Goal: Information Seeking & Learning: Compare options

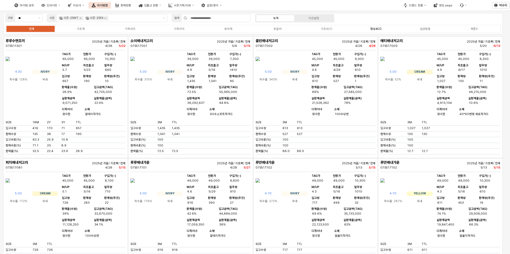
click at [382, 30] on label "정상ACC" at bounding box center [375, 29] width 49 height 5
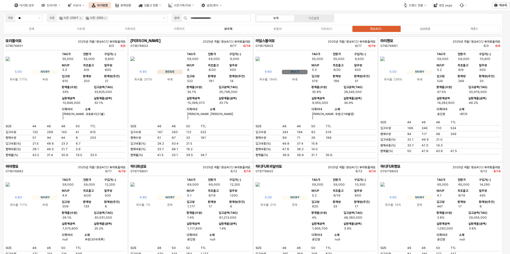
click at [224, 27] on label "유아복" at bounding box center [228, 29] width 49 height 5
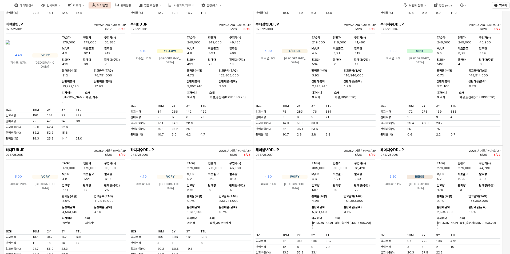
scroll to position [133, 0]
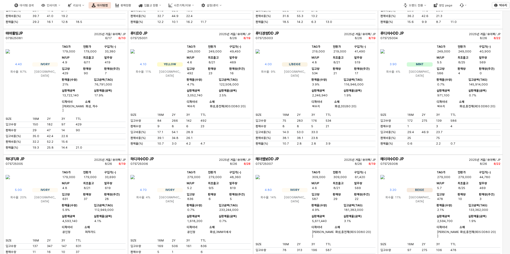
click at [260, 58] on img "App Frame" at bounding box center [257, 51] width 4 height 13
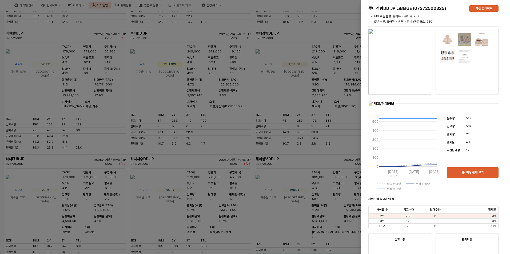
click at [177, 100] on div at bounding box center [255, 127] width 510 height 254
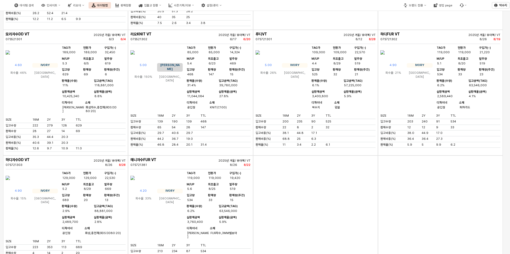
scroll to position [1013, 0]
click at [260, 59] on img "App Frame" at bounding box center [257, 52] width 4 height 13
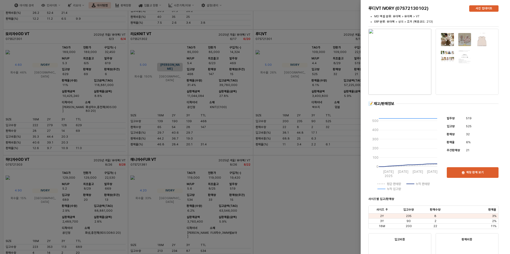
click at [296, 65] on div at bounding box center [255, 127] width 510 height 254
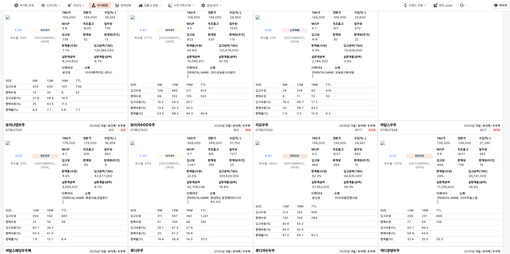
scroll to position [3066, 0]
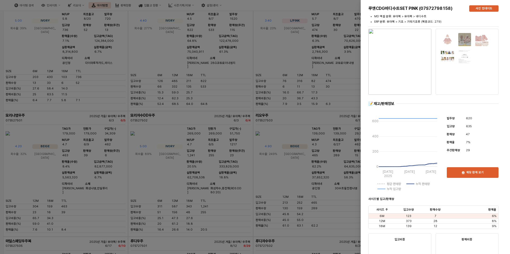
click at [481, 39] on img at bounding box center [482, 40] width 14 height 14
click at [449, 38] on img at bounding box center [447, 40] width 14 height 14
click at [418, 64] on img "button" at bounding box center [399, 62] width 63 height 66
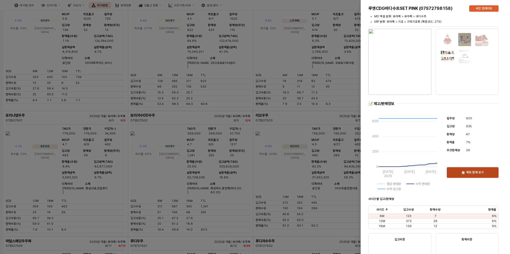
click at [477, 170] on div "매장 판매 보기" at bounding box center [472, 173] width 47 height 10
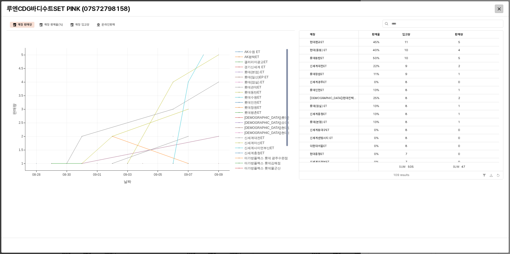
click at [500, 9] on icon "Close" at bounding box center [499, 8] width 3 height 3
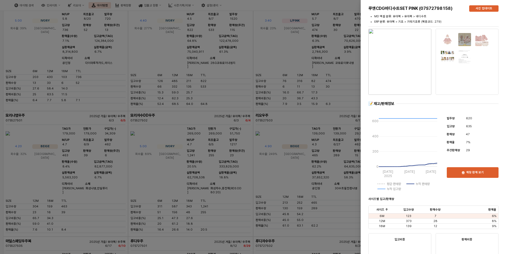
click at [270, 157] on div at bounding box center [255, 127] width 510 height 254
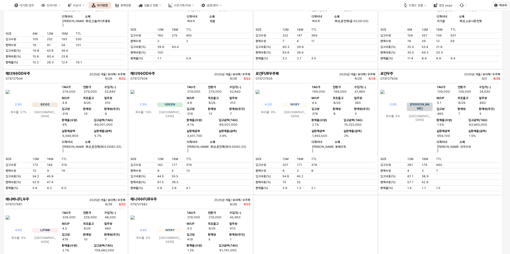
scroll to position [3413, 0]
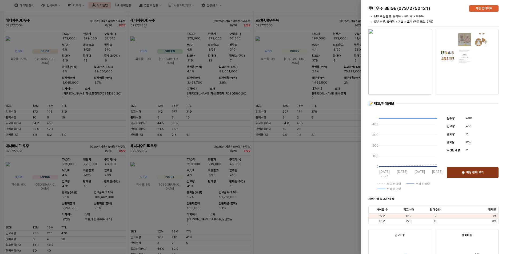
click at [482, 173] on p "매장 판매 보기" at bounding box center [475, 173] width 18 height 4
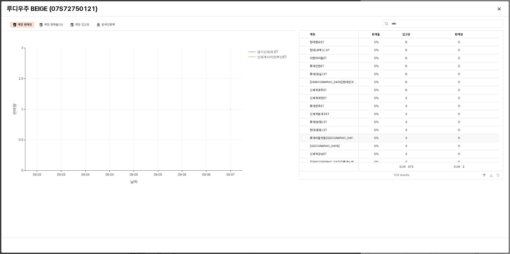
scroll to position [27, 0]
click at [498, 11] on div "Close" at bounding box center [499, 9] width 8 height 8
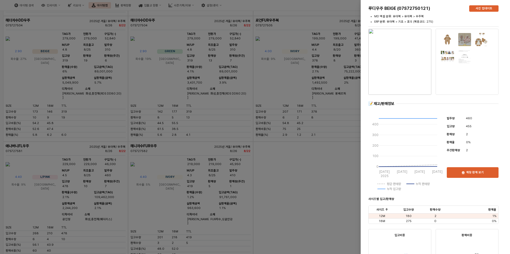
click at [248, 176] on div at bounding box center [255, 127] width 510 height 254
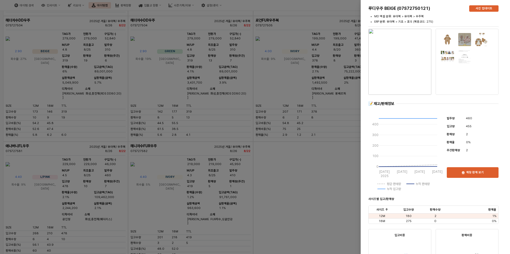
click at [190, 65] on div at bounding box center [255, 127] width 510 height 254
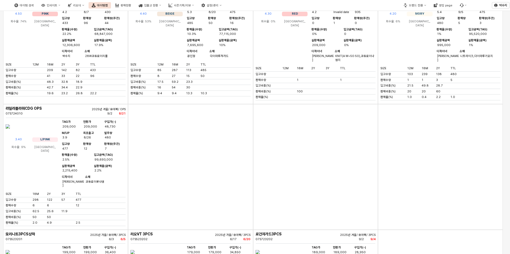
scroll to position [4106, 0]
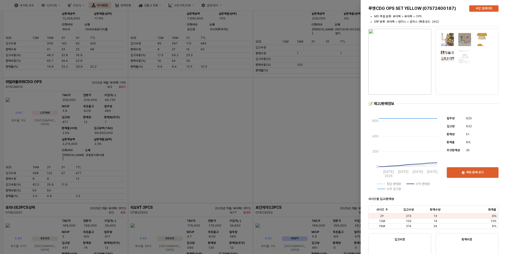
click at [291, 55] on div at bounding box center [255, 127] width 510 height 254
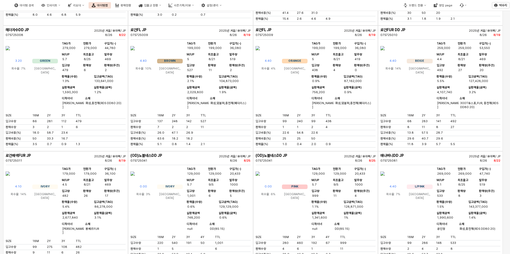
scroll to position [0, 0]
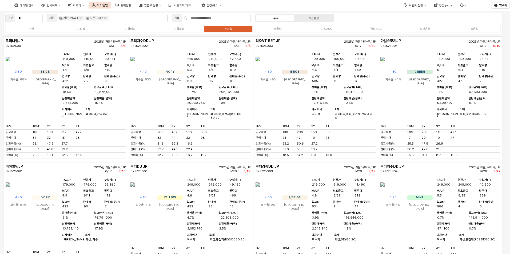
click at [106, 17] on icon "Remove 시즌-25FA" at bounding box center [105, 18] width 4 height 4
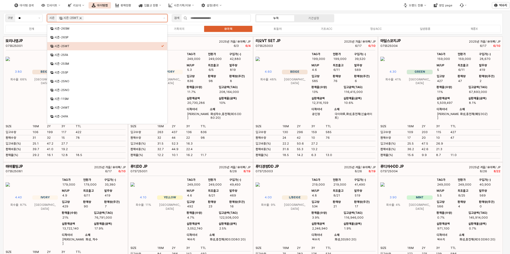
click at [79, 17] on icon "Remove 시즌-25WT" at bounding box center [80, 18] width 4 height 4
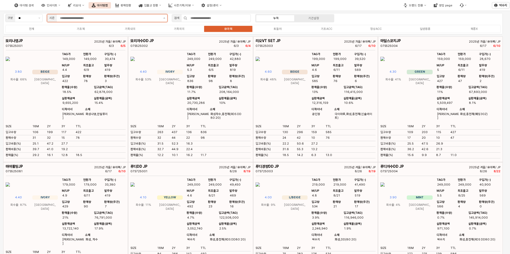
click at [162, 18] on button "제안 사항 표시" at bounding box center [164, 17] width 6 height 7
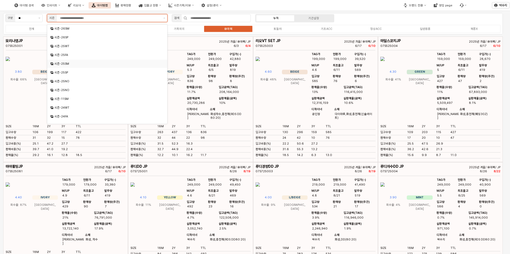
click at [97, 63] on div "시즌-25SM" at bounding box center [107, 64] width 107 height 4
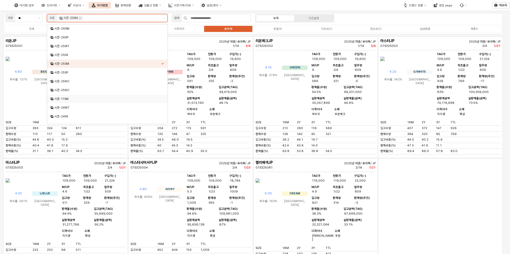
scroll to position [6, 0]
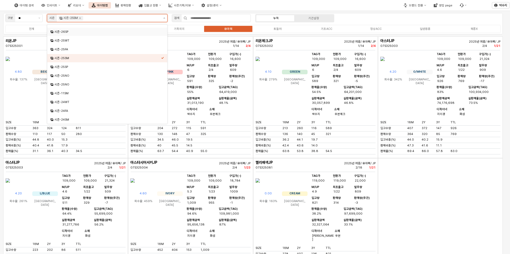
click at [166, 18] on button "제안 사항 표시" at bounding box center [164, 17] width 6 height 7
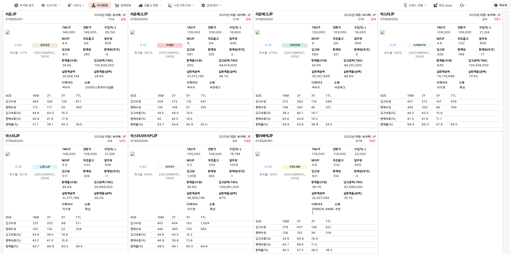
scroll to position [3, 0]
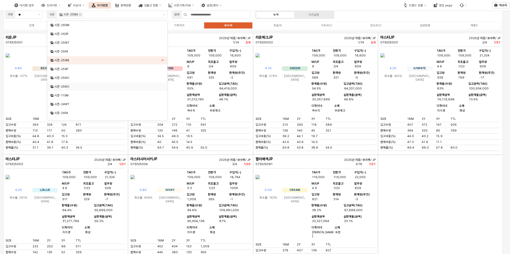
click at [389, 197] on div "App Frame" at bounding box center [440, 218] width 125 height 126
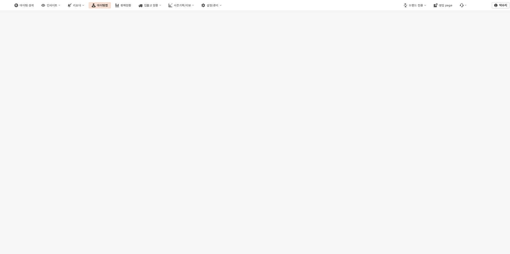
scroll to position [4431, 0]
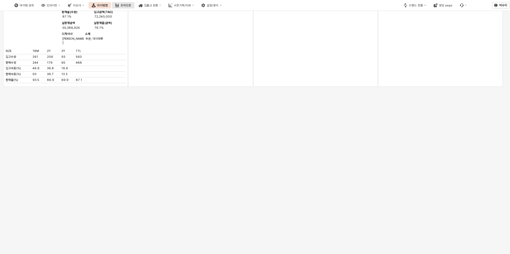
click at [131, 5] on div "판매현황" at bounding box center [126, 5] width 11 height 3
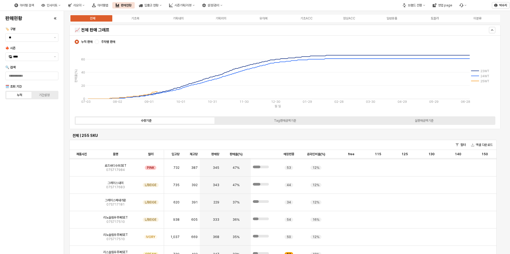
scroll to position [107, 0]
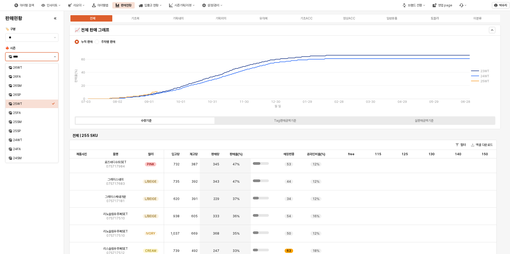
click at [53, 57] on button "제안 사항 표시" at bounding box center [55, 57] width 6 height 8
click at [33, 121] on div "25SM" at bounding box center [32, 122] width 39 height 4
type input "****"
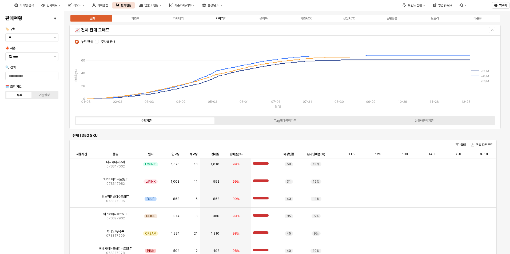
click at [221, 16] on label "기획외의" at bounding box center [220, 18] width 43 height 5
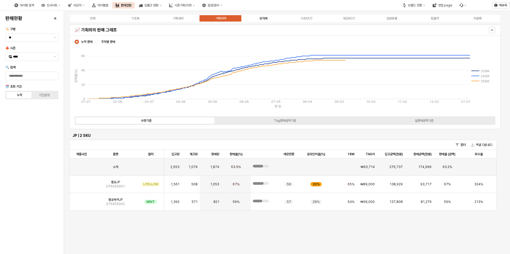
scroll to position [0, 0]
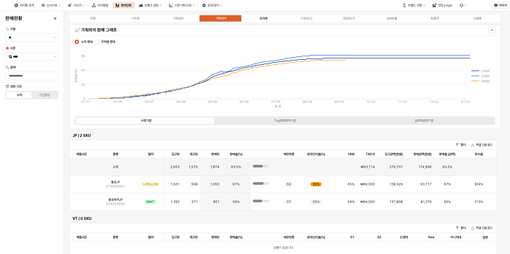
click at [261, 18] on div "유아복" at bounding box center [263, 19] width 8 height 4
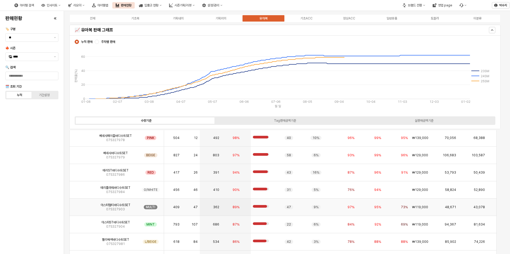
scroll to position [80, 0]
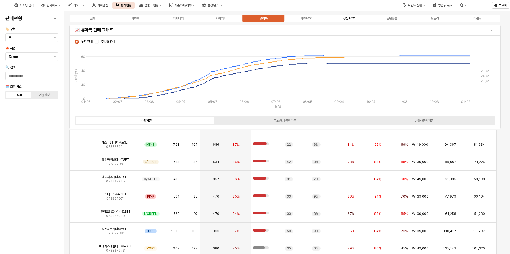
click at [358, 18] on label "정상ACC" at bounding box center [349, 18] width 43 height 5
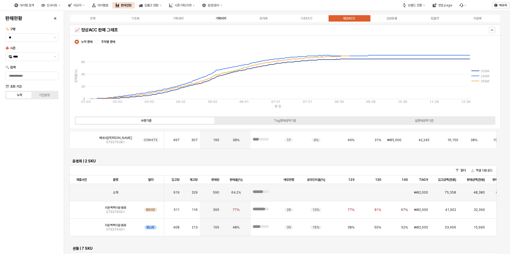
scroll to position [1246, 0]
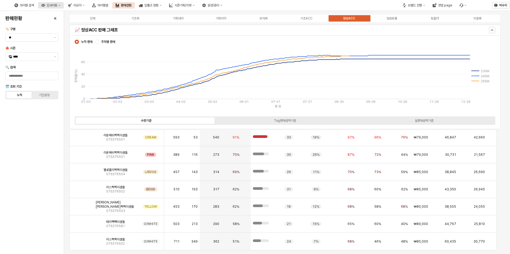
click at [64, 8] on button "인사이트" at bounding box center [51, 5] width 26 height 6
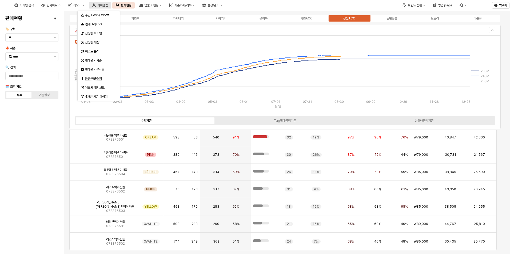
click at [108, 4] on div "아이템맵" at bounding box center [102, 5] width 11 height 4
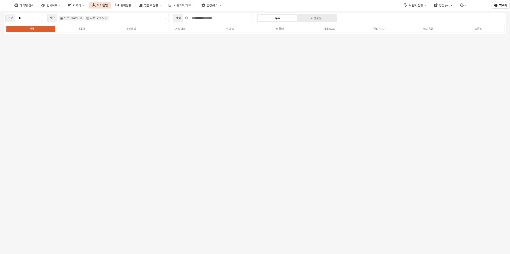
click at [63, 5] on button "인사이트" at bounding box center [50, 5] width 25 height 6
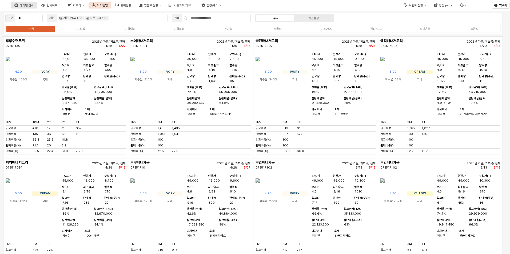
click at [37, 7] on button "아이템 검색" at bounding box center [24, 5] width 26 height 6
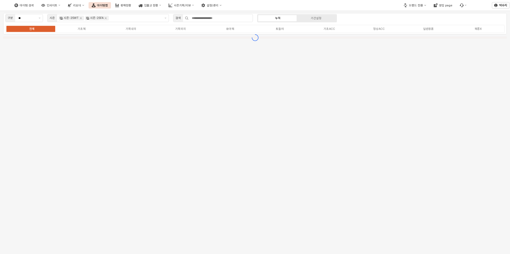
click at [225, 7] on div "아이템 검색 인사이트 리오더 아이템맵 판매현황 입출고 현황 시즌기획/리뷰 설정/관리" at bounding box center [118, 5] width 214 height 11
click at [197, 6] on button "시즌기획/리뷰" at bounding box center [181, 5] width 32 height 6
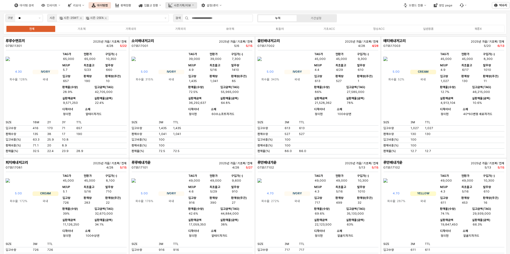
click at [191, 4] on div "시즌기획/리뷰" at bounding box center [182, 5] width 17 height 3
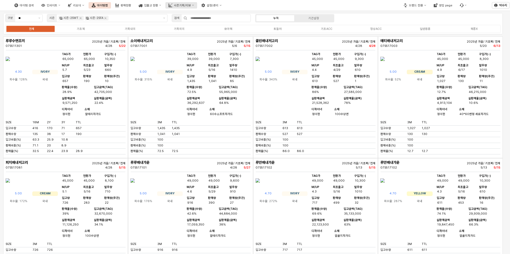
click at [194, 5] on icon "시즌기획/리뷰" at bounding box center [193, 5] width 2 height 1
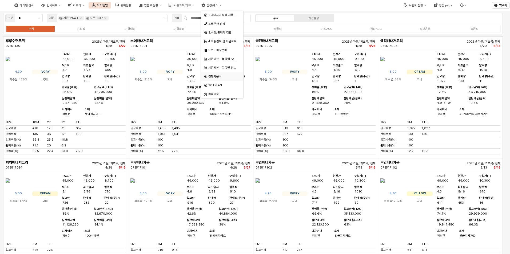
click at [227, 75] on div "경쟁사분석" at bounding box center [222, 77] width 29 height 4
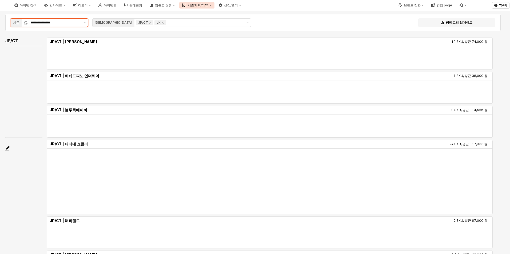
click at [82, 25] on button "제안 사항 표시" at bounding box center [84, 23] width 6 height 8
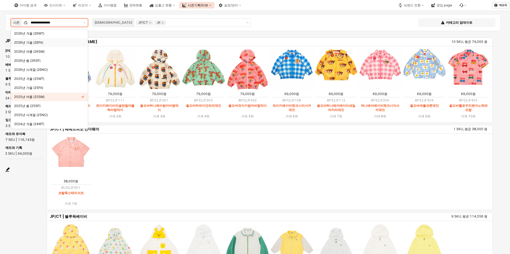
click at [66, 42] on div "2026년 가을 (26FA)" at bounding box center [47, 43] width 67 height 4
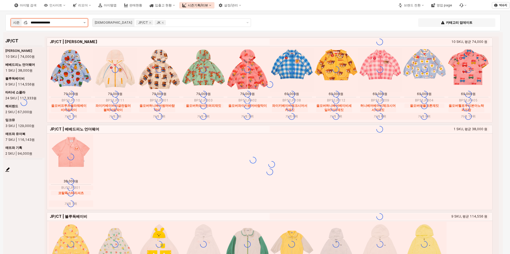
click at [84, 22] on icon "제안 사항 표시" at bounding box center [84, 22] width 2 height 1
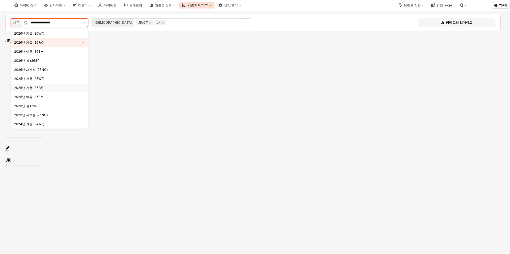
click at [58, 88] on div "2025년 가을 (25FA)" at bounding box center [47, 88] width 67 height 4
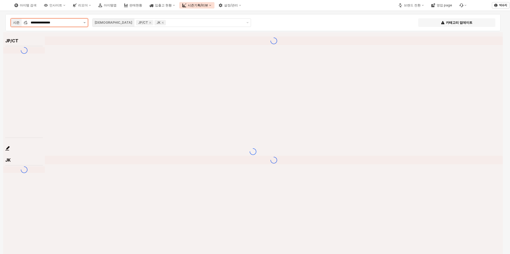
click at [84, 25] on button "제안 사항 표시" at bounding box center [84, 23] width 6 height 8
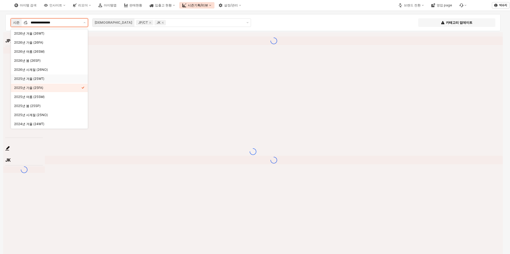
click at [55, 81] on div "2025년 겨울 (25WT)" at bounding box center [47, 78] width 67 height 5
type input "**********"
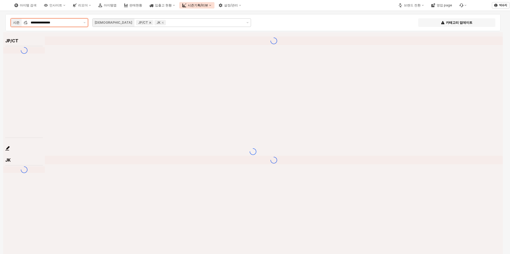
click at [148, 25] on icon "Remove JP/CT" at bounding box center [150, 23] width 4 height 4
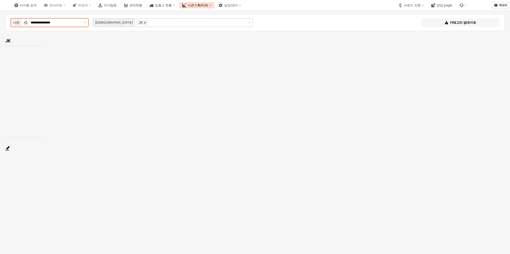
click at [143, 23] on icon "Remove JK" at bounding box center [145, 23] width 4 height 4
click at [290, 21] on div "**********" at bounding box center [255, 22] width 493 height 11
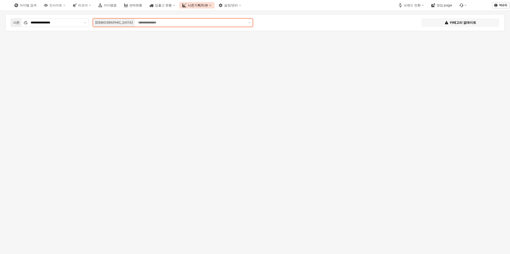
click at [98, 23] on div "[DEMOGRAPHIC_DATA]" at bounding box center [114, 22] width 38 height 5
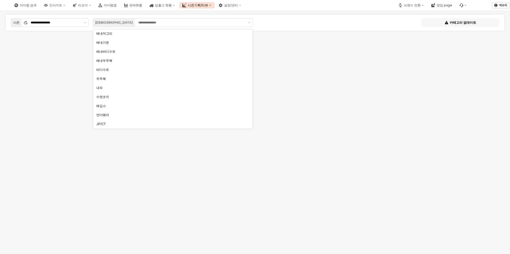
click at [278, 22] on div "**********" at bounding box center [255, 22] width 493 height 11
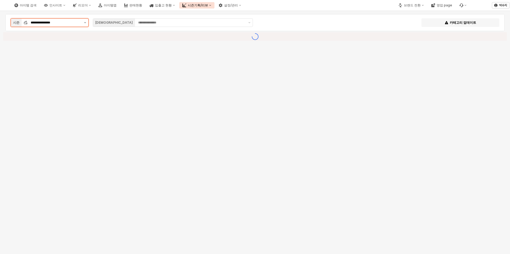
click at [83, 23] on button "제안 사항 표시" at bounding box center [85, 23] width 6 height 8
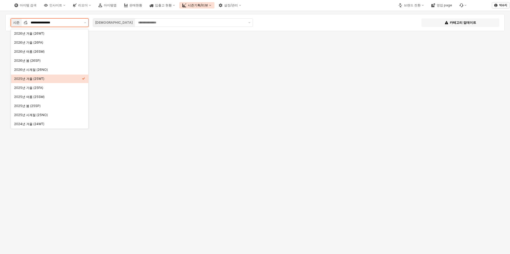
click at [61, 79] on div "2025년 겨울 (25WT)" at bounding box center [48, 79] width 68 height 4
click at [165, 46] on div "**********" at bounding box center [255, 35] width 510 height 48
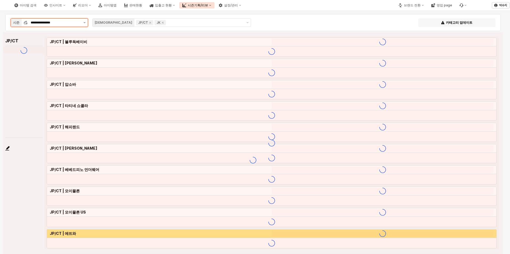
click at [83, 24] on button "제안 사항 표시" at bounding box center [84, 23] width 6 height 8
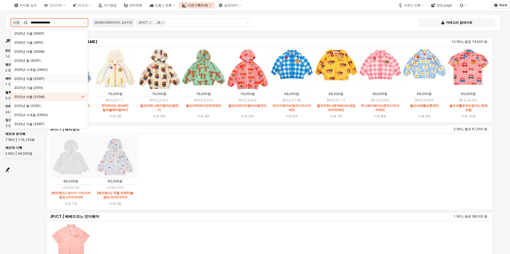
click at [49, 79] on div "2025년 겨울 (25WT)" at bounding box center [47, 79] width 67 height 4
type input "**********"
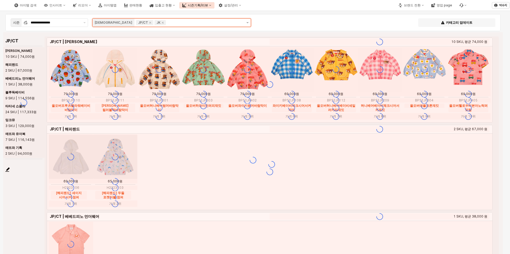
click at [248, 20] on button "제안 사항 표시" at bounding box center [247, 23] width 6 height 8
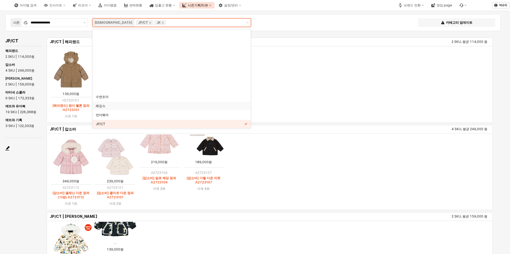
scroll to position [80, 0]
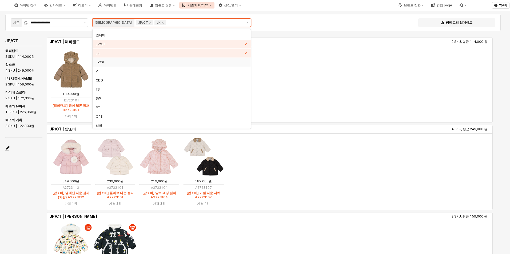
click at [189, 61] on div "JP/SL" at bounding box center [170, 62] width 149 height 4
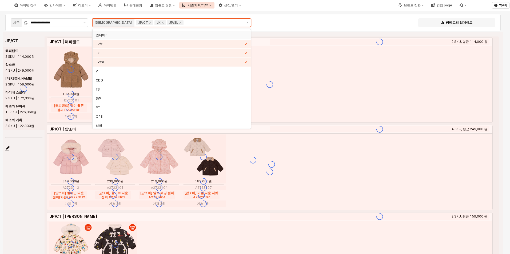
scroll to position [73, 0]
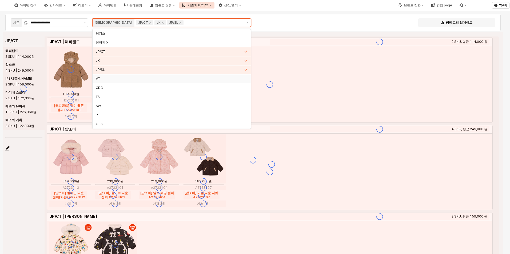
click at [179, 77] on div "VT" at bounding box center [170, 79] width 149 height 4
click at [166, 87] on div "CDG" at bounding box center [170, 88] width 149 height 4
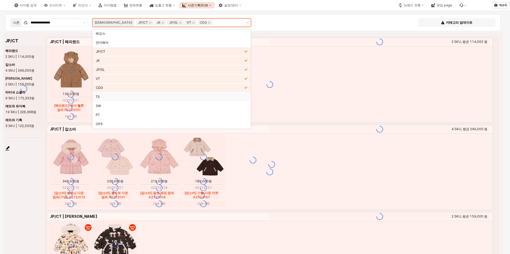
click at [157, 99] on div "TS" at bounding box center [170, 97] width 149 height 4
click at [148, 109] on div "SW" at bounding box center [172, 106] width 158 height 9
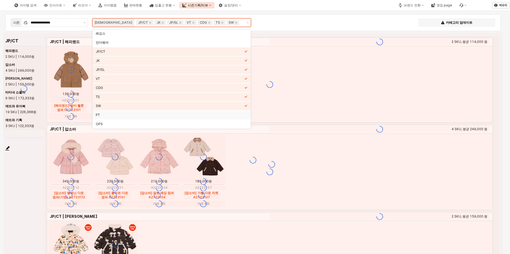
click at [148, 117] on div "PT" at bounding box center [170, 115] width 149 height 4
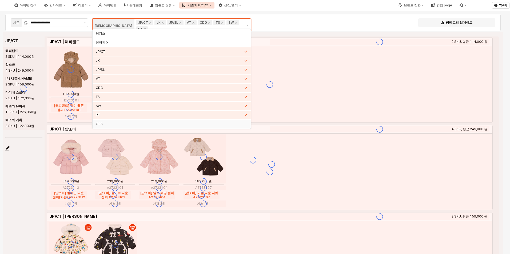
click at [145, 125] on div "OPS" at bounding box center [170, 124] width 149 height 4
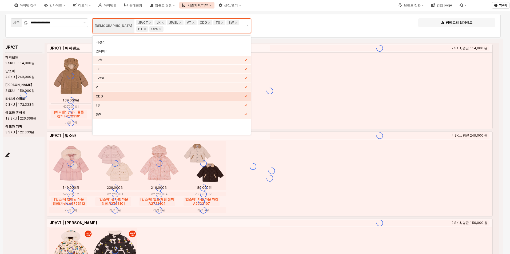
scroll to position [46, 0]
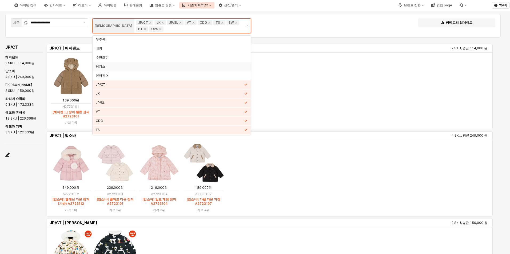
click at [153, 69] on div "레깅스" at bounding box center [172, 66] width 158 height 9
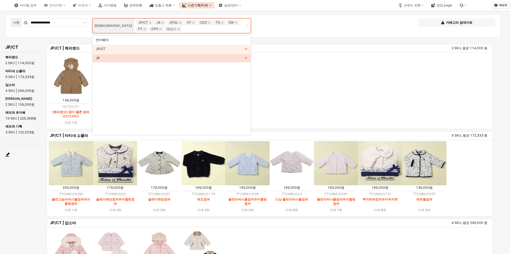
scroll to position [0, 0]
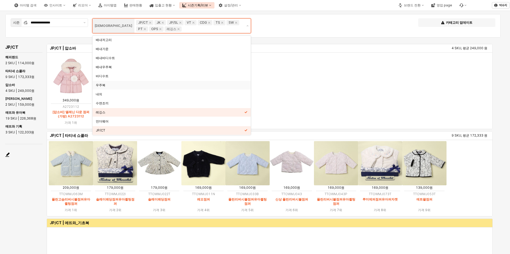
click at [104, 83] on div "우주복" at bounding box center [170, 85] width 149 height 5
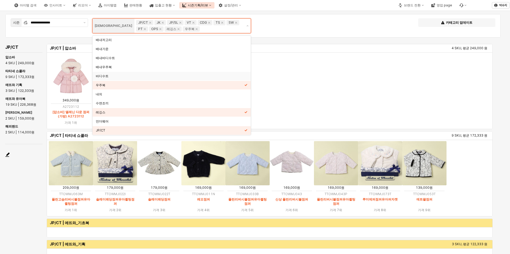
click at [110, 75] on div "바디수트" at bounding box center [170, 76] width 149 height 4
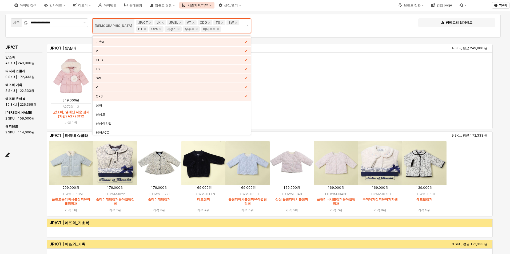
scroll to position [133, 0]
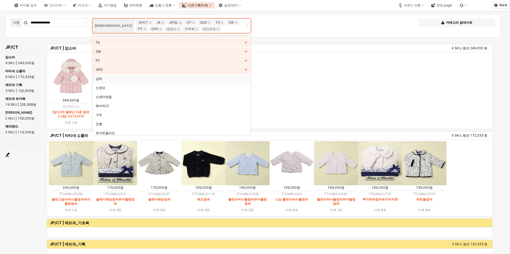
click at [111, 80] on div "상하" at bounding box center [170, 79] width 149 height 4
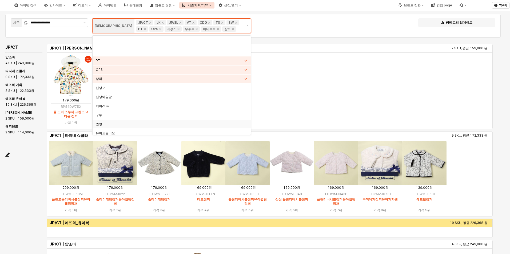
scroll to position [160, 0]
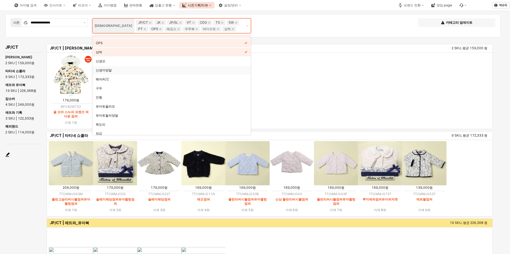
click at [109, 70] on div "신생아양말" at bounding box center [170, 70] width 149 height 4
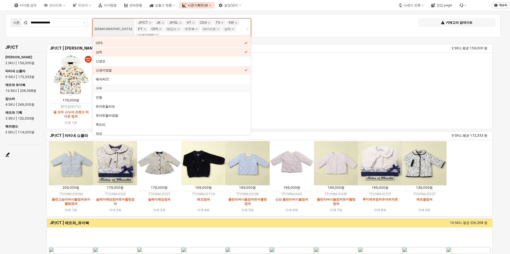
click at [107, 89] on div "구두" at bounding box center [170, 88] width 149 height 4
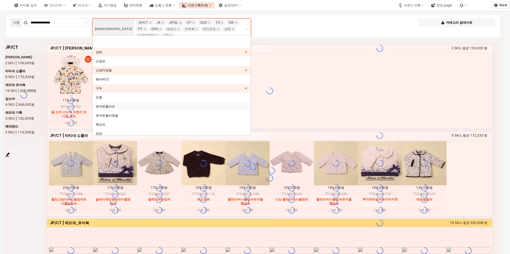
scroll to position [213, 0]
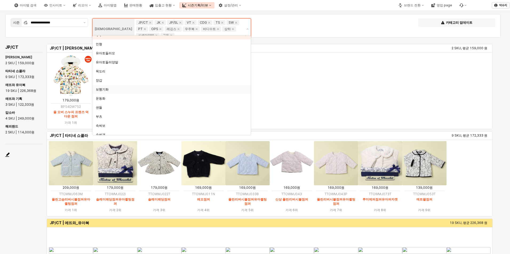
click at [112, 92] on div "보행기화" at bounding box center [170, 89] width 149 height 5
click at [107, 100] on div "운동화" at bounding box center [170, 99] width 149 height 4
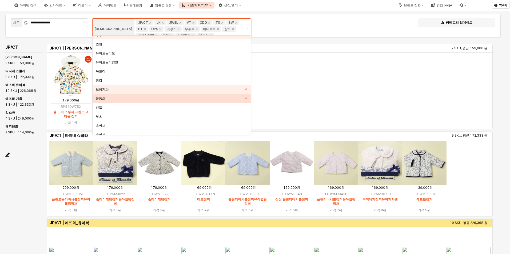
click at [107, 105] on div "샌들" at bounding box center [170, 107] width 149 height 5
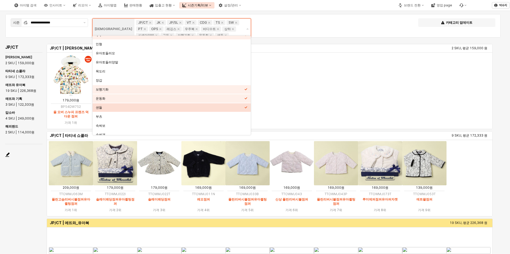
click at [108, 115] on div "부츠" at bounding box center [170, 117] width 149 height 4
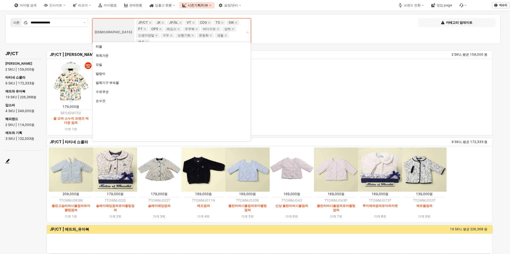
scroll to position [238, 0]
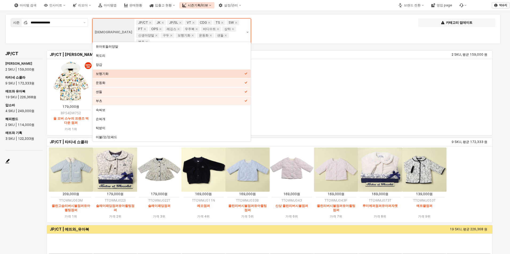
click at [249, 29] on button "제안 사항 표시" at bounding box center [247, 32] width 6 height 27
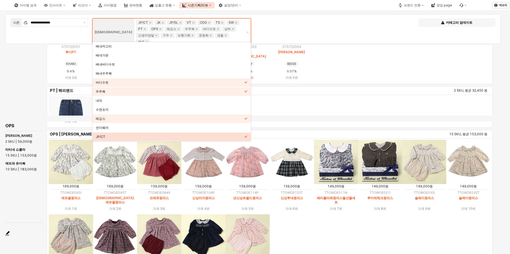
scroll to position [2000, 0]
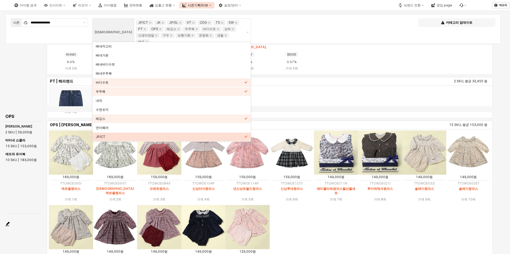
click at [470, 159] on img "App Frame" at bounding box center [468, 153] width 44 height 44
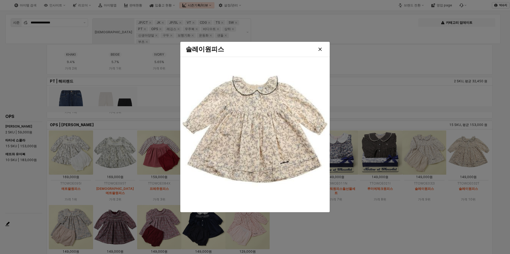
click at [362, 217] on div at bounding box center [255, 127] width 510 height 254
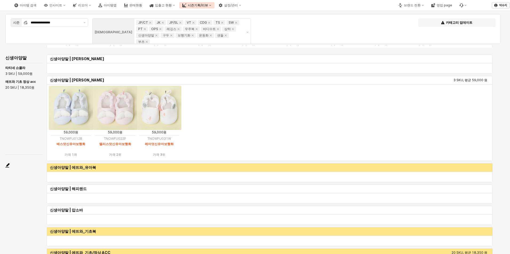
scroll to position [3493, 0]
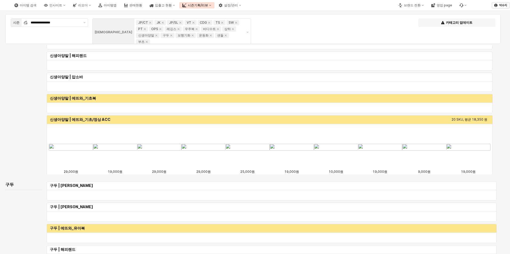
click at [421, 151] on img "App Frame" at bounding box center [424, 147] width 44 height 7
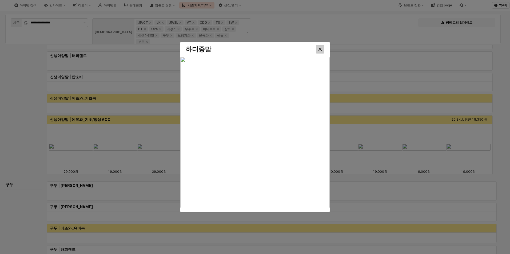
click at [320, 51] on div "Close" at bounding box center [320, 49] width 8 height 8
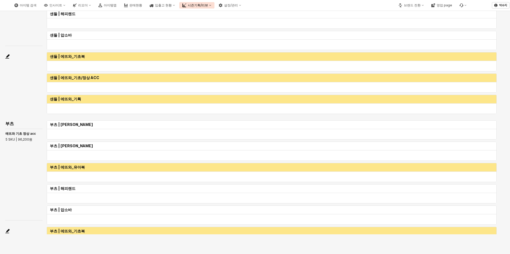
scroll to position [4487, 0]
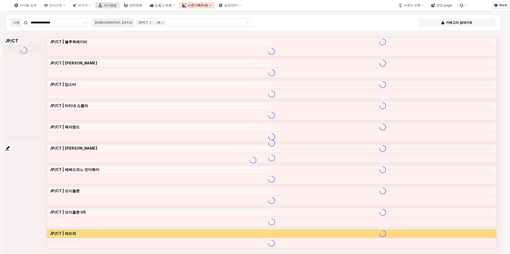
click at [102, 5] on icon "아이템맵" at bounding box center [100, 5] width 4 height 4
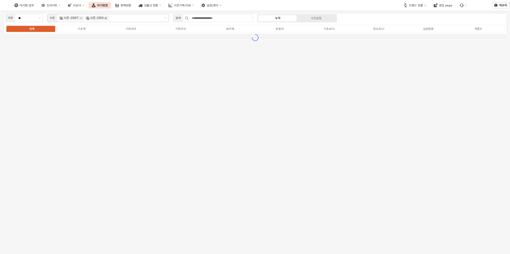
click at [103, 16] on icon "Remove 시즌-25FA" at bounding box center [105, 18] width 4 height 4
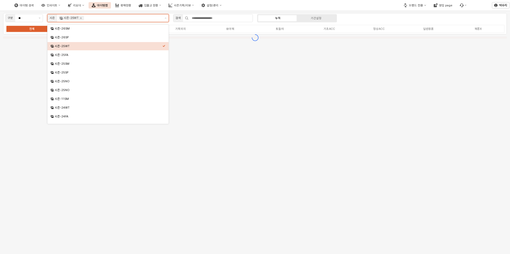
click at [83, 18] on div "시즌-25WT" at bounding box center [71, 18] width 25 height 5
click at [81, 19] on icon "Remove 시즌-25WT" at bounding box center [81, 18] width 2 height 2
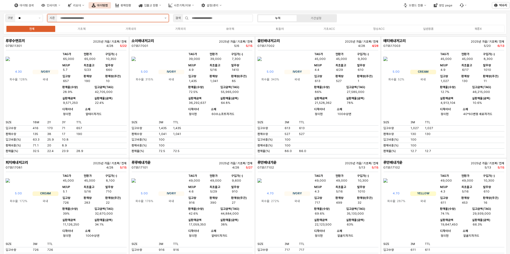
click at [165, 19] on button "제안 사항 표시" at bounding box center [165, 17] width 6 height 7
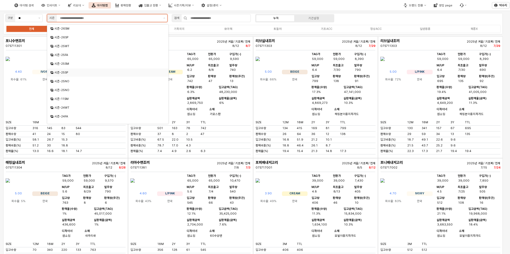
click at [70, 63] on div "시즌-25SM" at bounding box center [108, 64] width 108 height 4
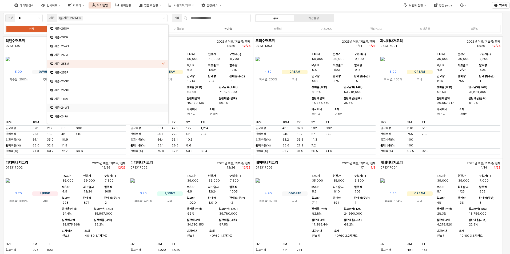
click at [230, 29] on div "유아복" at bounding box center [228, 28] width 8 height 3
